Goal: Information Seeking & Learning: Learn about a topic

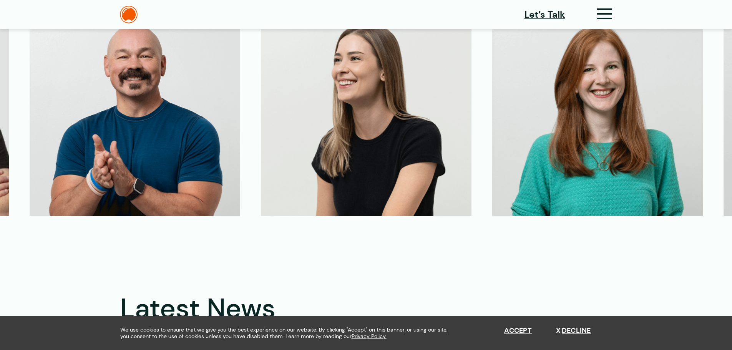
scroll to position [1883, 0]
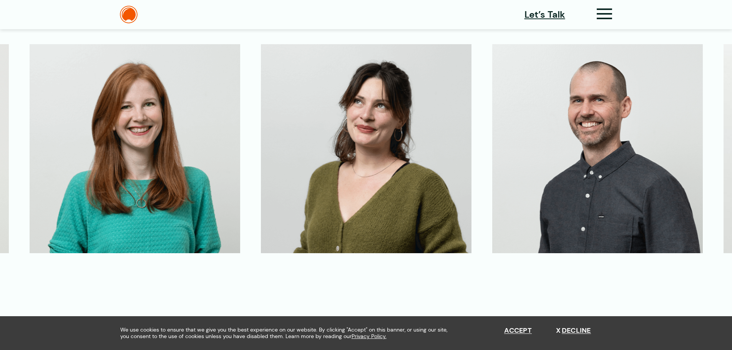
click at [164, 154] on img at bounding box center [135, 148] width 211 height 209
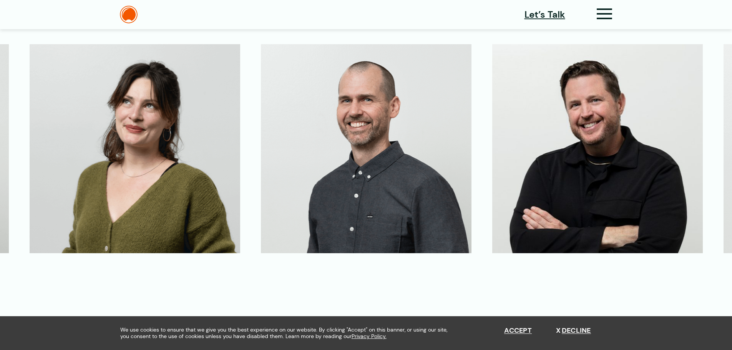
drag, startPoint x: 239, startPoint y: 148, endPoint x: 390, endPoint y: 136, distance: 151.1
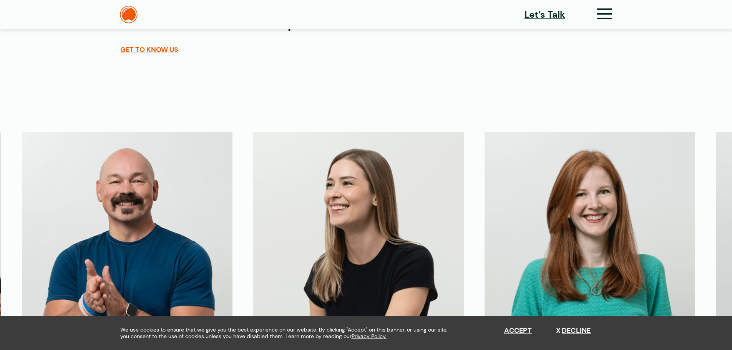
scroll to position [1768, 0]
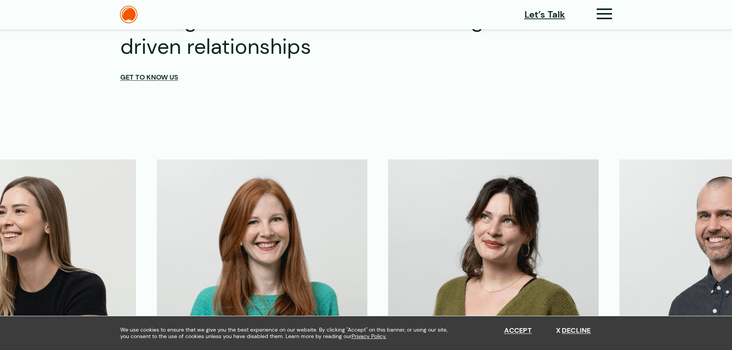
click at [155, 80] on span "Get to know us" at bounding box center [149, 77] width 58 height 8
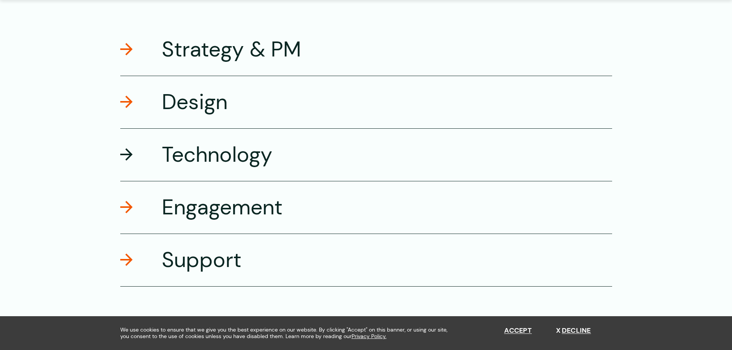
scroll to position [1384, 0]
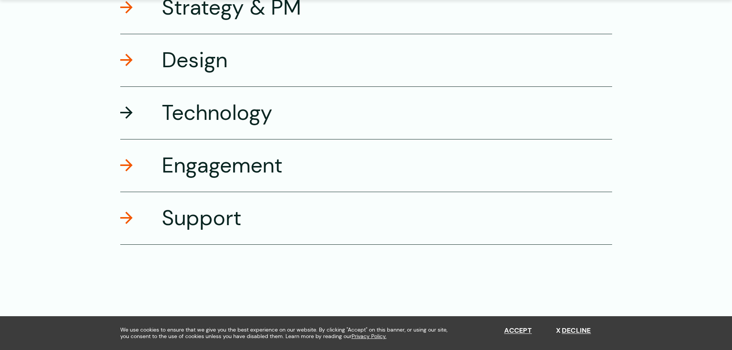
click at [129, 110] on span at bounding box center [126, 112] width 12 height 12
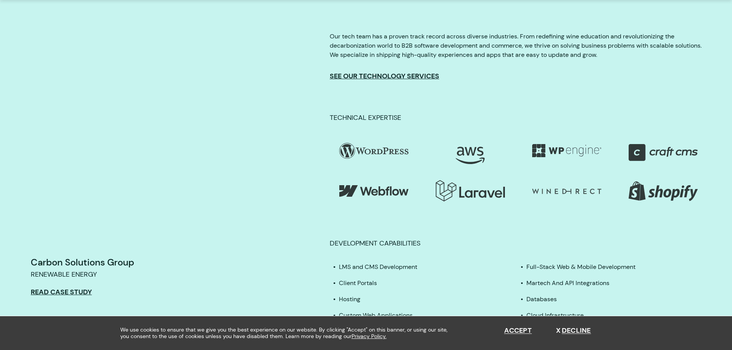
scroll to position [1560, 0]
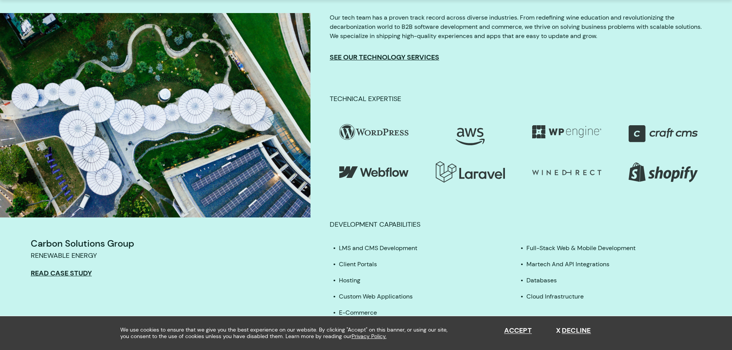
click at [68, 267] on div "Carbon Solutions Group Renewable Energy Read Case Study" at bounding box center [155, 258] width 311 height 81
click at [68, 271] on link "Read Case Study" at bounding box center [61, 273] width 61 height 8
